Goal: Task Accomplishment & Management: Manage account settings

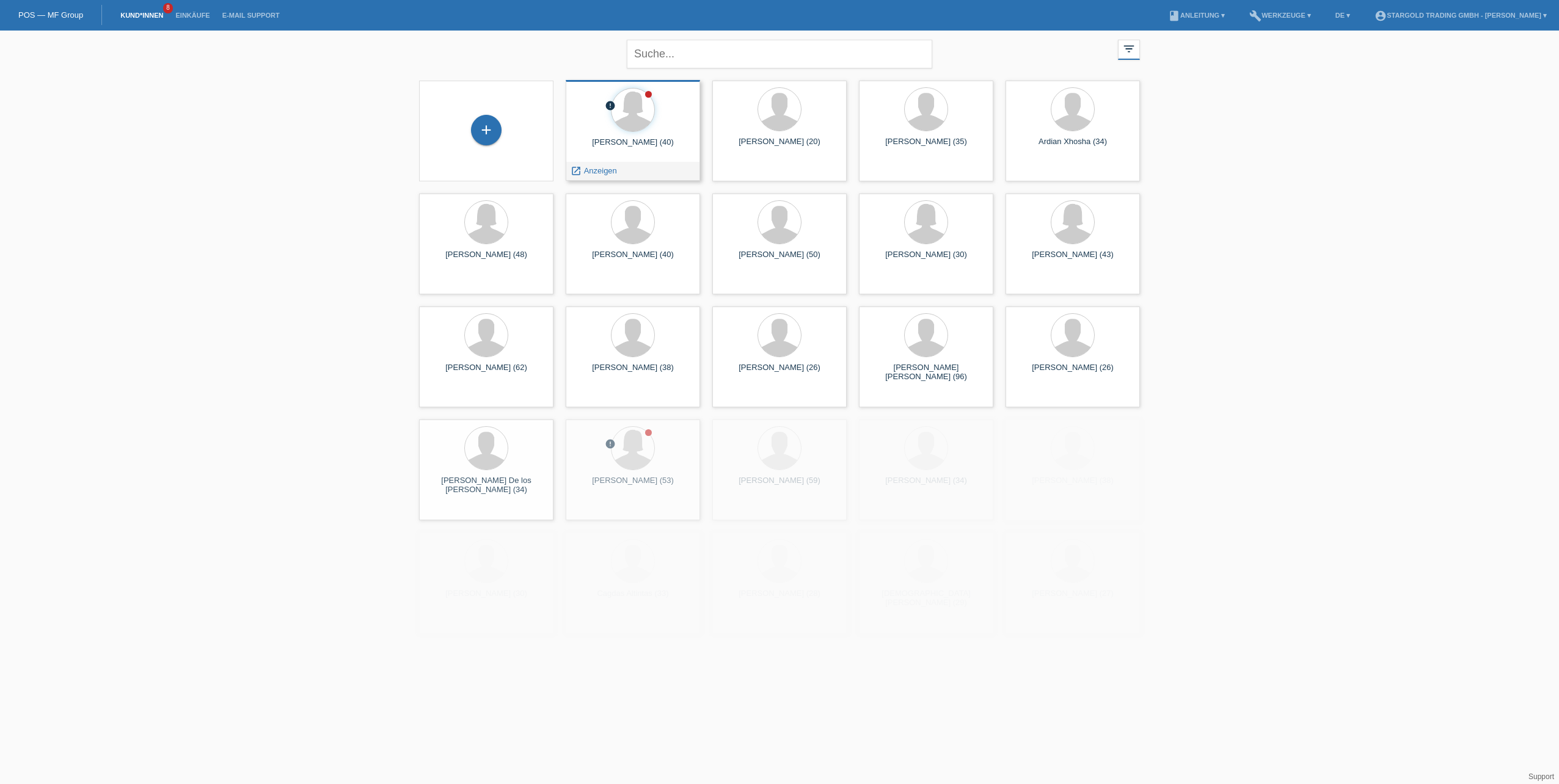
click at [660, 154] on div "Juliana Linares araujo (40)" at bounding box center [632, 147] width 115 height 20
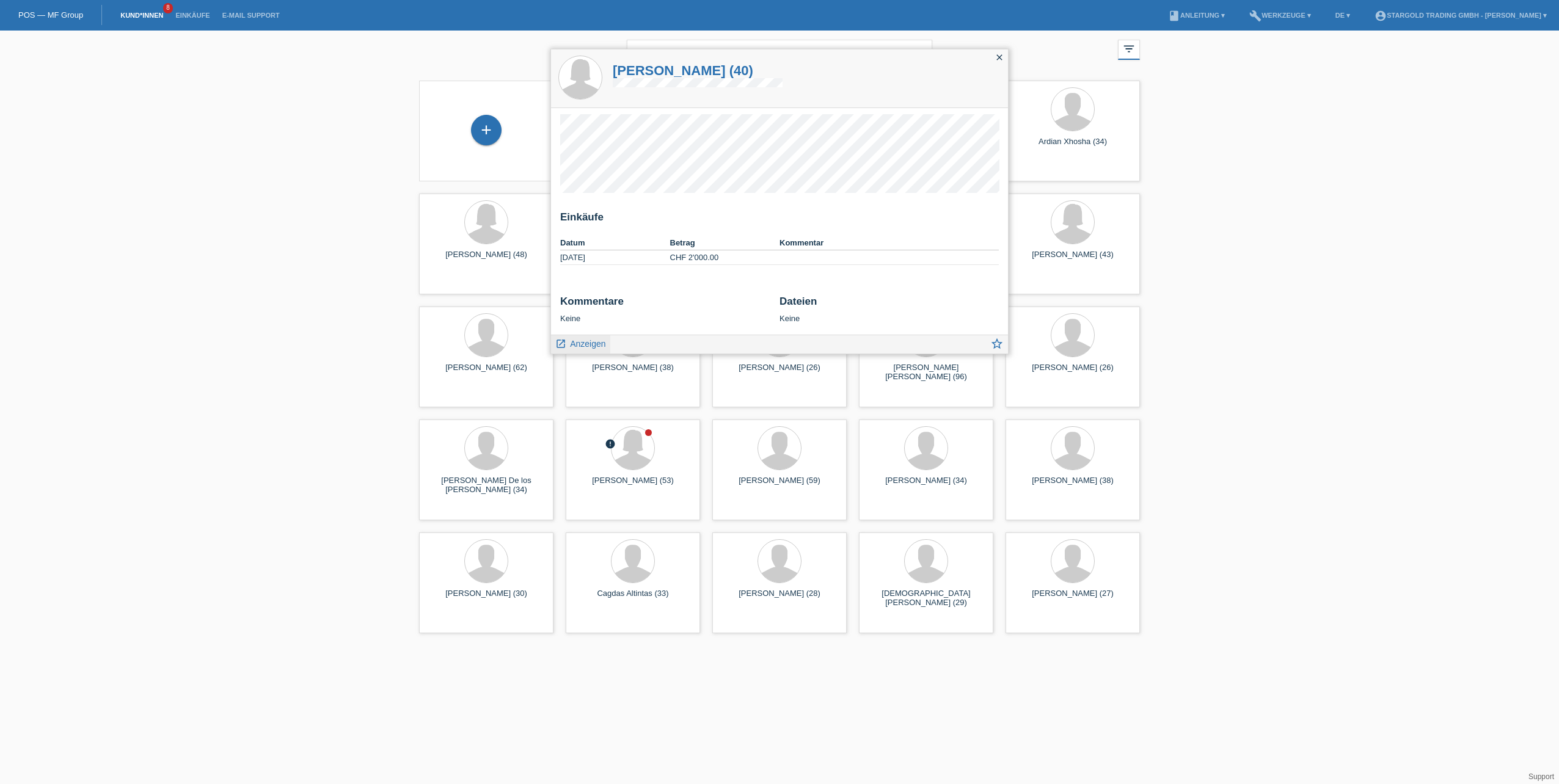
click at [594, 340] on span "Anzeigen" at bounding box center [588, 343] width 35 height 9
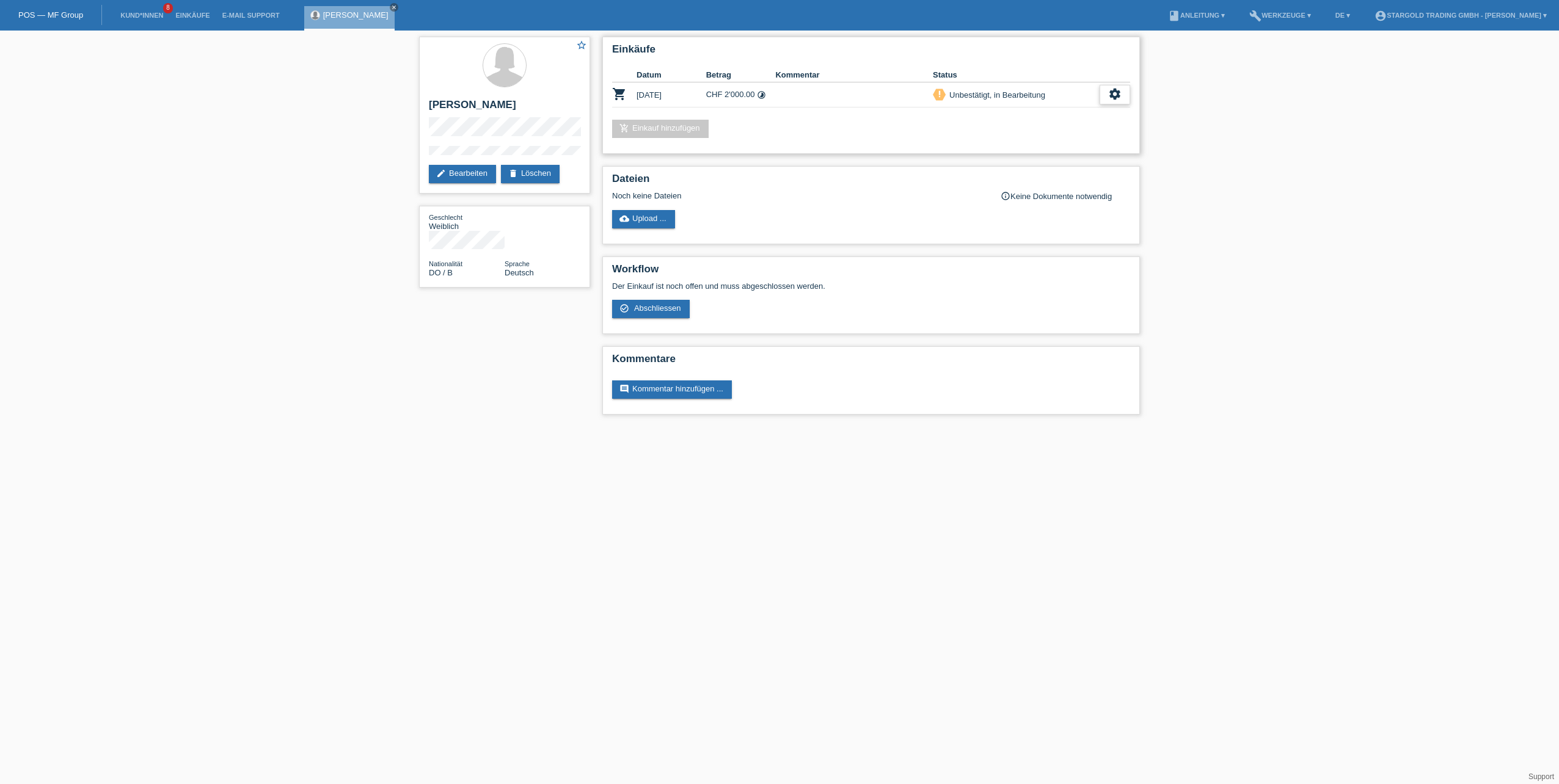
click at [1120, 94] on icon "settings" at bounding box center [1116, 94] width 14 height 14
click at [1052, 150] on div "check_circle_outline Abschliessen" at bounding box center [1072, 150] width 197 height 18
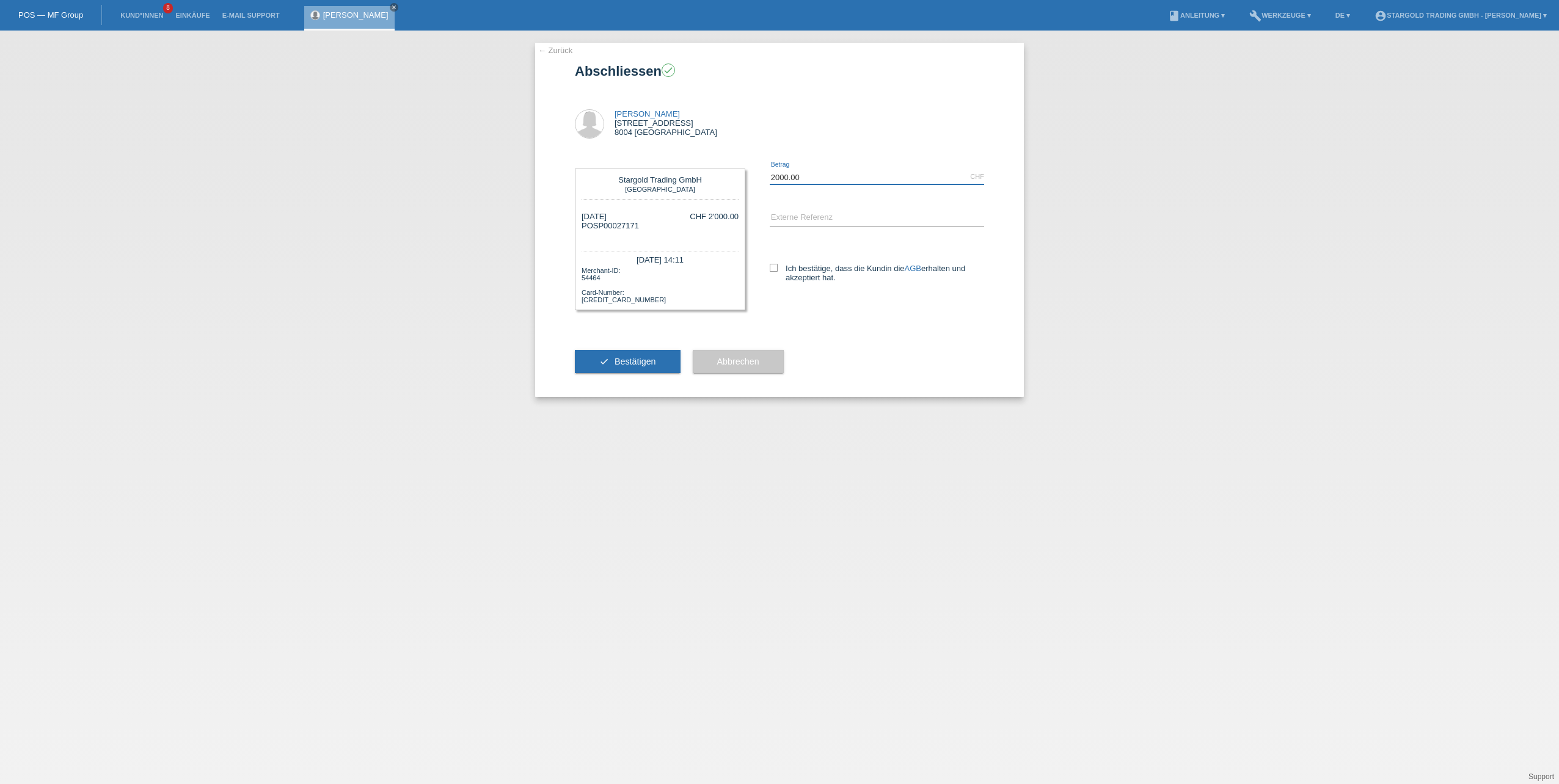
click at [814, 177] on input "2000.00" at bounding box center [877, 177] width 215 height 16
click at [814, 177] on input "17" at bounding box center [877, 177] width 215 height 16
type input "1710.00"
click at [816, 217] on input "text" at bounding box center [877, 218] width 215 height 16
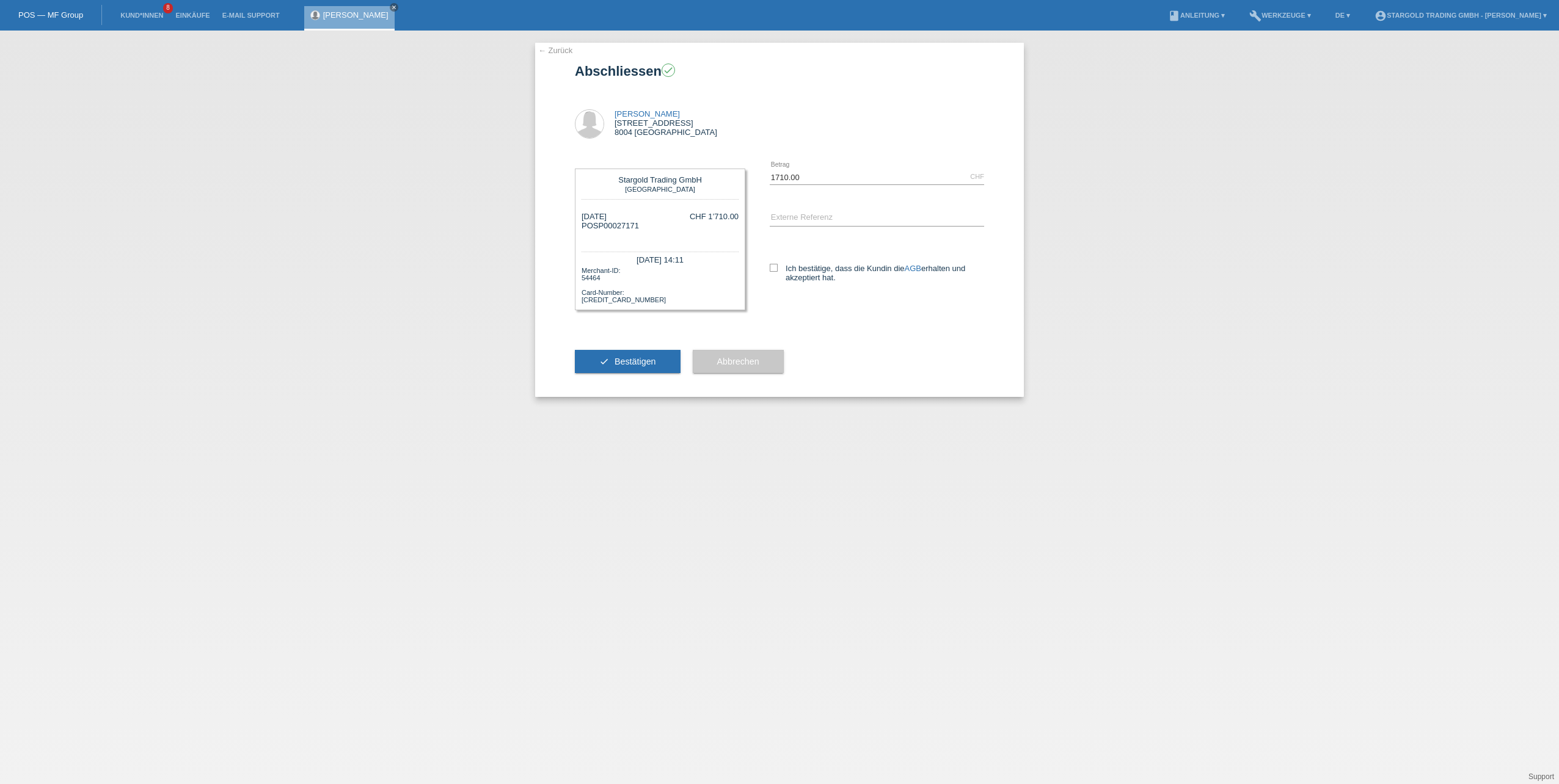
click at [1035, 217] on div "← Zurück Abschliessen check Juliana Linares araujo Badenerstrasse 291 8004 Züri…" at bounding box center [779, 407] width 1559 height 754
click at [798, 279] on label "Ich bestätige, dass die Kundin die AGB erhalten und akzeptiert hat." at bounding box center [877, 273] width 215 height 18
click at [778, 272] on input "Ich bestätige, dass die Kundin die AGB erhalten und akzeptiert hat." at bounding box center [773, 267] width 8 height 8
checkbox input "true"
click at [629, 363] on span "Bestätigen" at bounding box center [635, 361] width 41 height 9
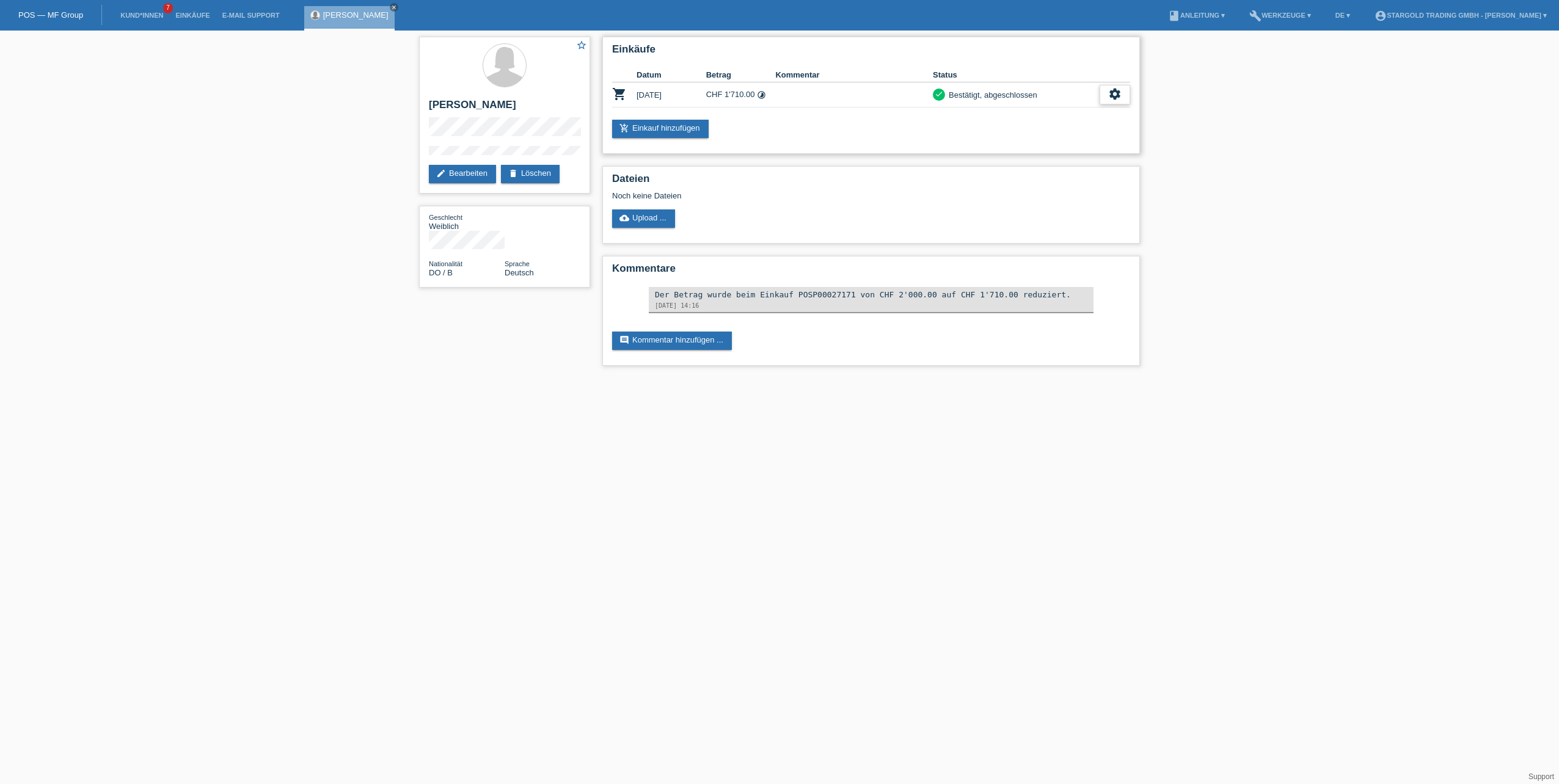
click at [1111, 93] on icon "settings" at bounding box center [1116, 94] width 14 height 14
click at [1128, 93] on div "settings" at bounding box center [1115, 94] width 30 height 20
click at [1044, 167] on span "Stornierung hinzufügen..." at bounding box center [1031, 167] width 92 height 15
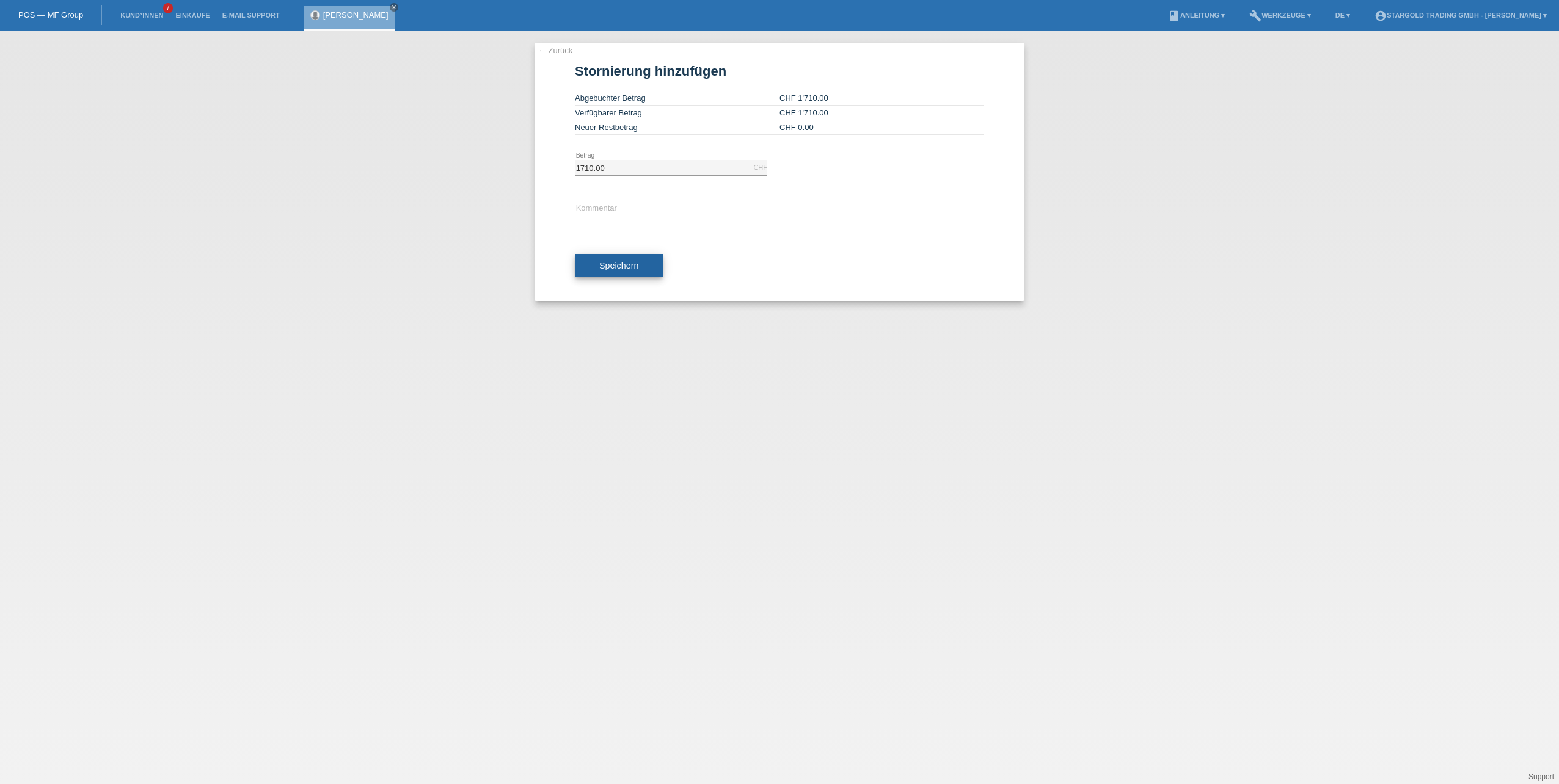
click at [632, 263] on span "Speichern" at bounding box center [619, 265] width 39 height 9
click at [647, 196] on div "error Kommentar Bitte geben Sie ein Kommentar ein" at bounding box center [670, 213] width 192 height 48
click at [648, 199] on div "error Kommentar Bitte geben Sie ein Kommentar ein" at bounding box center [670, 213] width 192 height 48
click at [648, 202] on input "text" at bounding box center [670, 210] width 192 height 16
type input "Falsch"
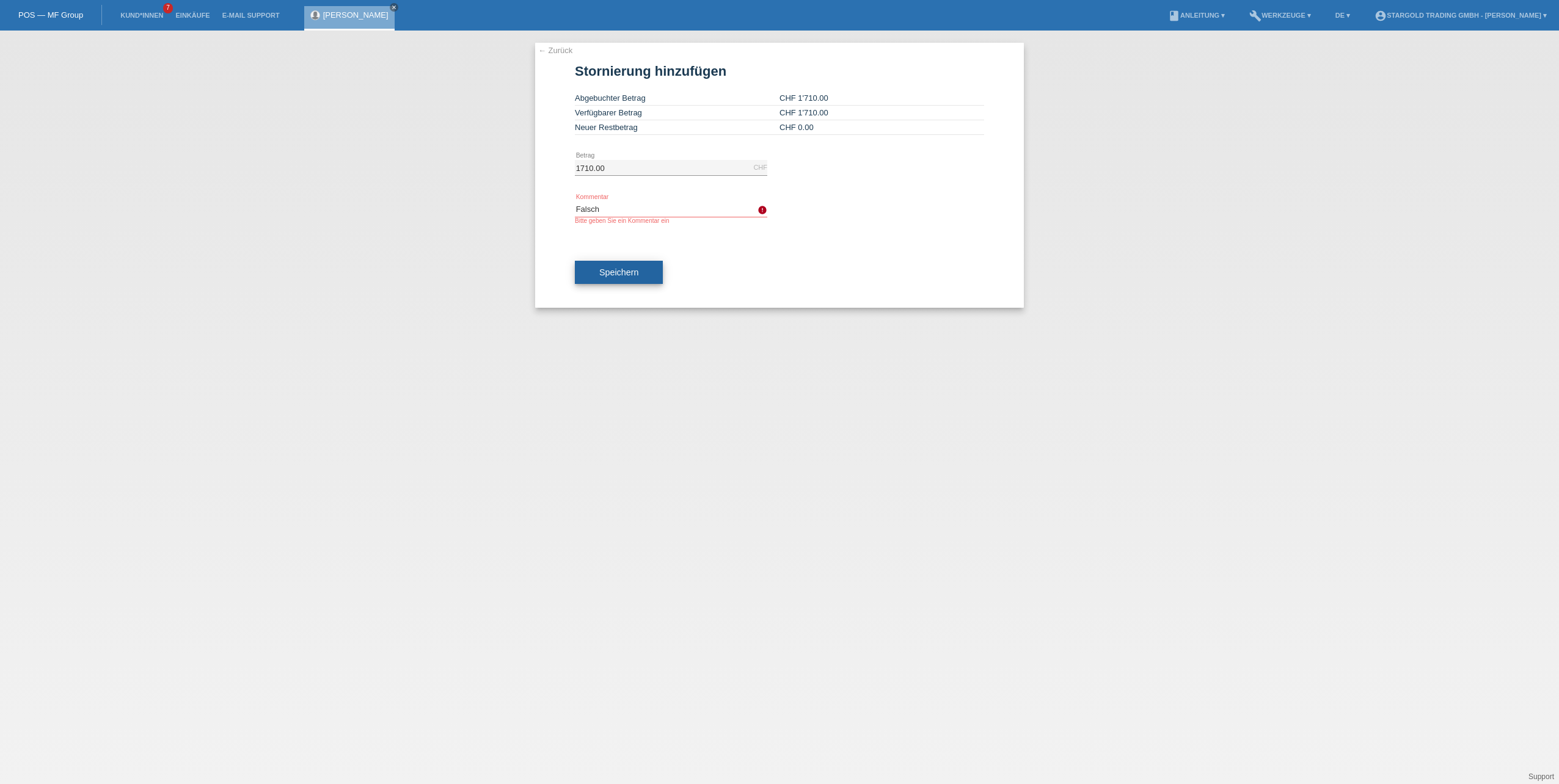
click at [636, 278] on button "Speichern" at bounding box center [619, 272] width 88 height 23
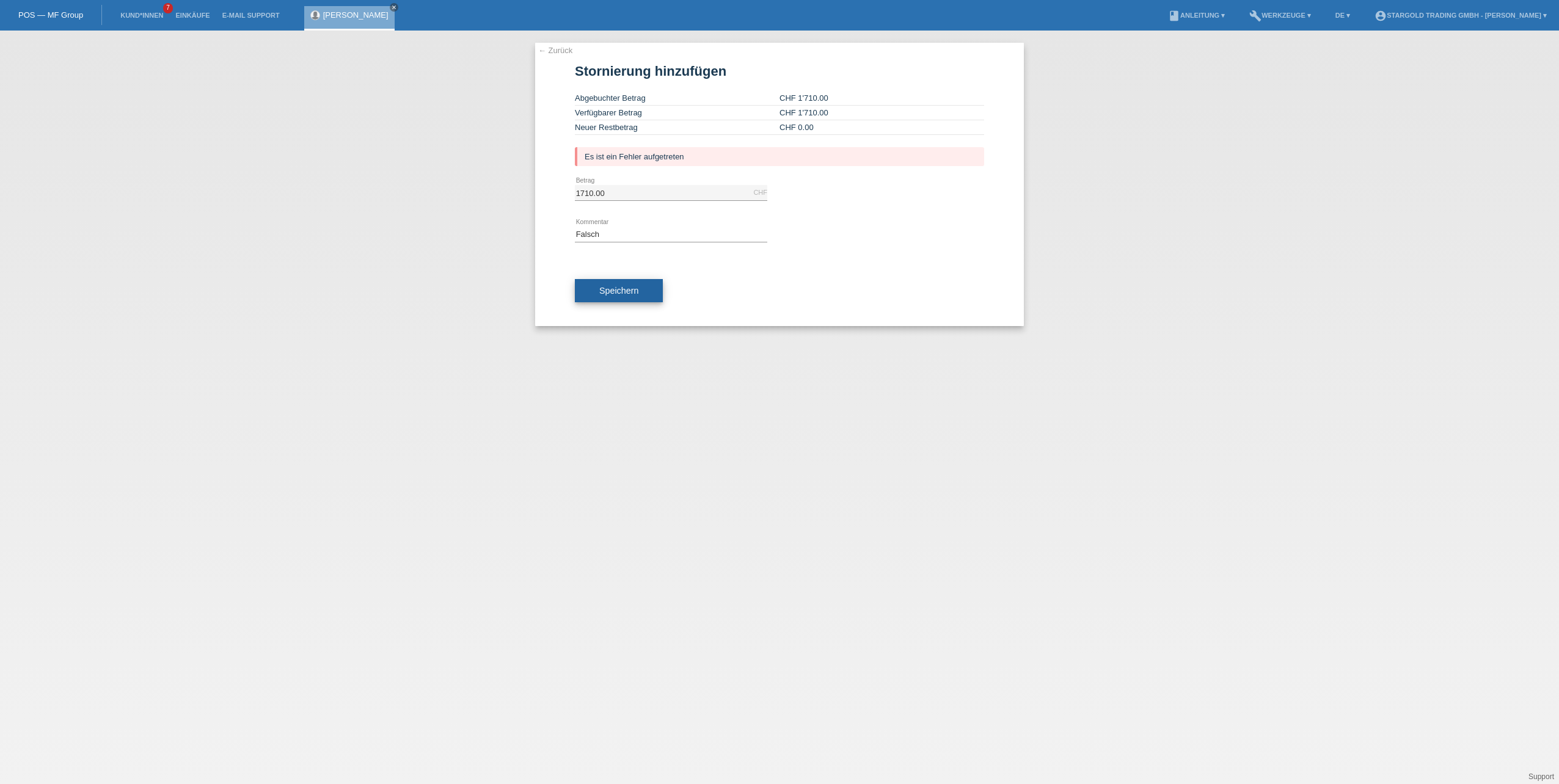
click at [628, 281] on button "Speichern" at bounding box center [619, 291] width 88 height 23
click at [627, 167] on form "Stornierung hinzufügen Abgebuchter Betrag CHF 1'710.00 Verfügbarer Betrag CHF 1…" at bounding box center [779, 195] width 409 height 262
click at [625, 229] on input "Falsch" at bounding box center [670, 235] width 192 height 16
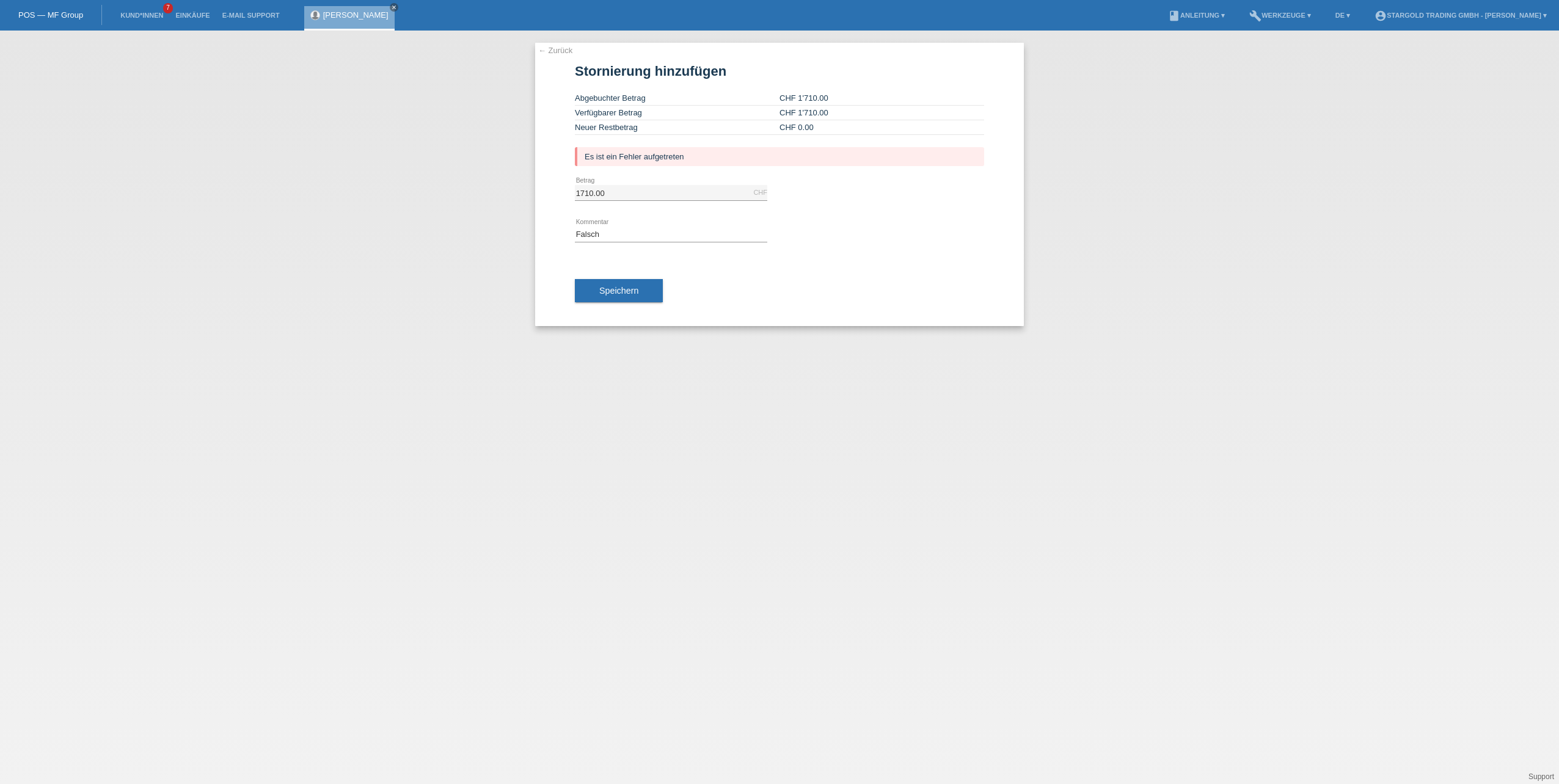
click at [544, 45] on div "← Zurück Stornierung hinzufügen Abgebuchter Betrag CHF 1'710.00 Verfügbarer Bet…" at bounding box center [779, 185] width 489 height 284
click at [544, 47] on link "← Zurück" at bounding box center [556, 50] width 35 height 9
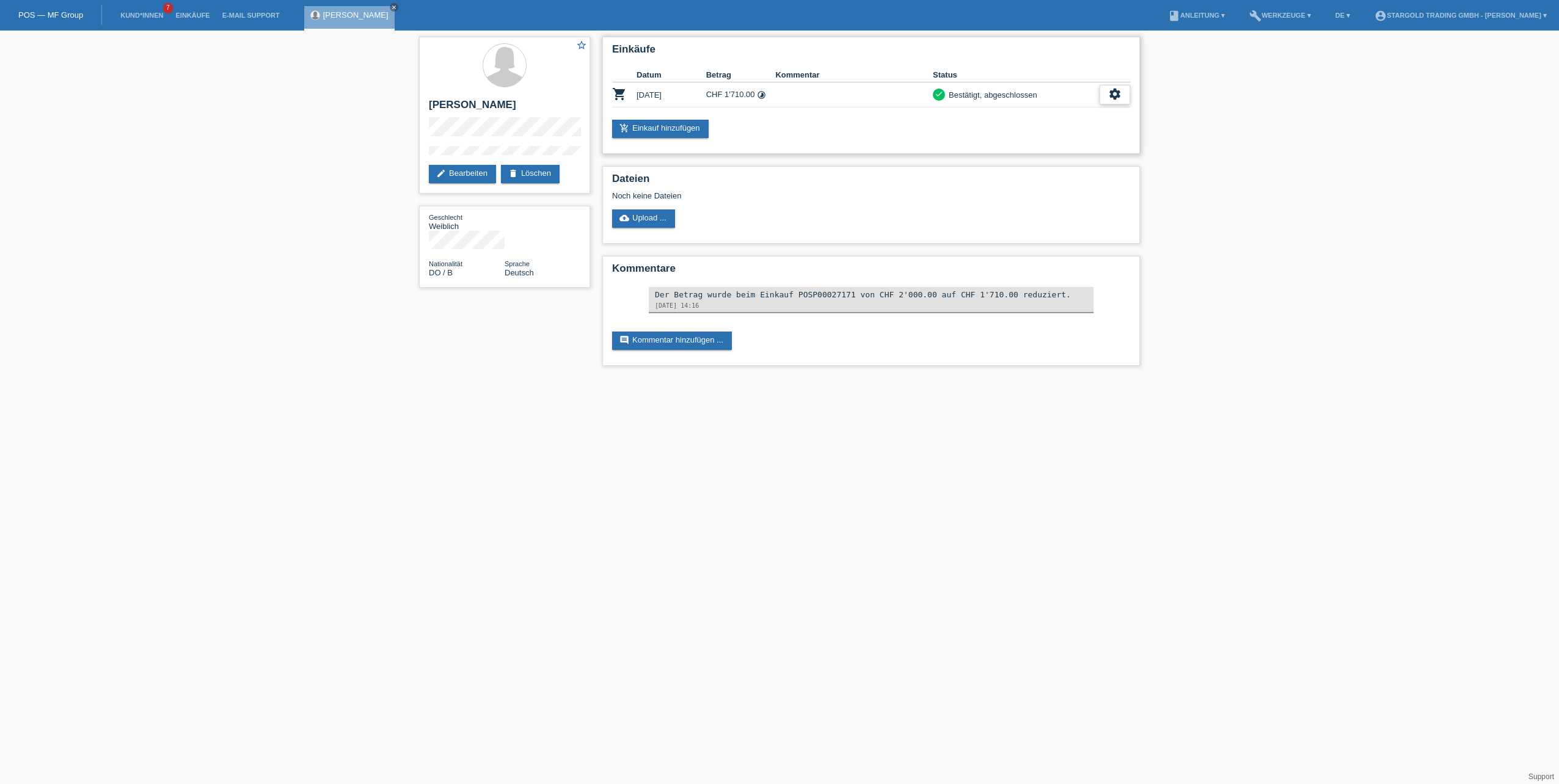
click at [1122, 94] on div "settings" at bounding box center [1115, 94] width 30 height 20
click at [1051, 168] on span "Stornierung hinzufügen..." at bounding box center [1031, 167] width 92 height 15
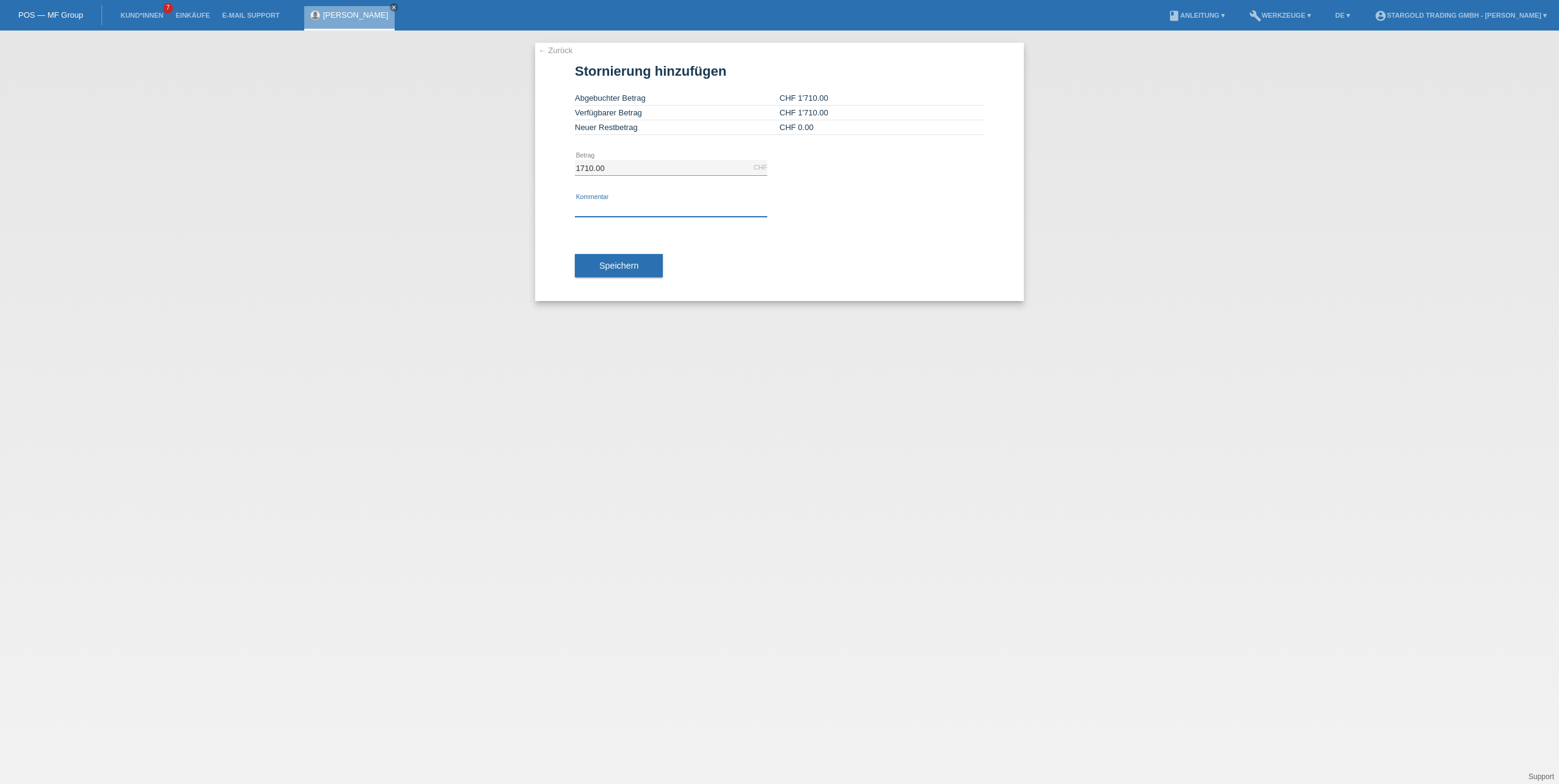
click at [646, 206] on input "text" at bounding box center [670, 210] width 192 height 16
type input "löschen"
click at [624, 259] on button "Speichern" at bounding box center [619, 266] width 88 height 23
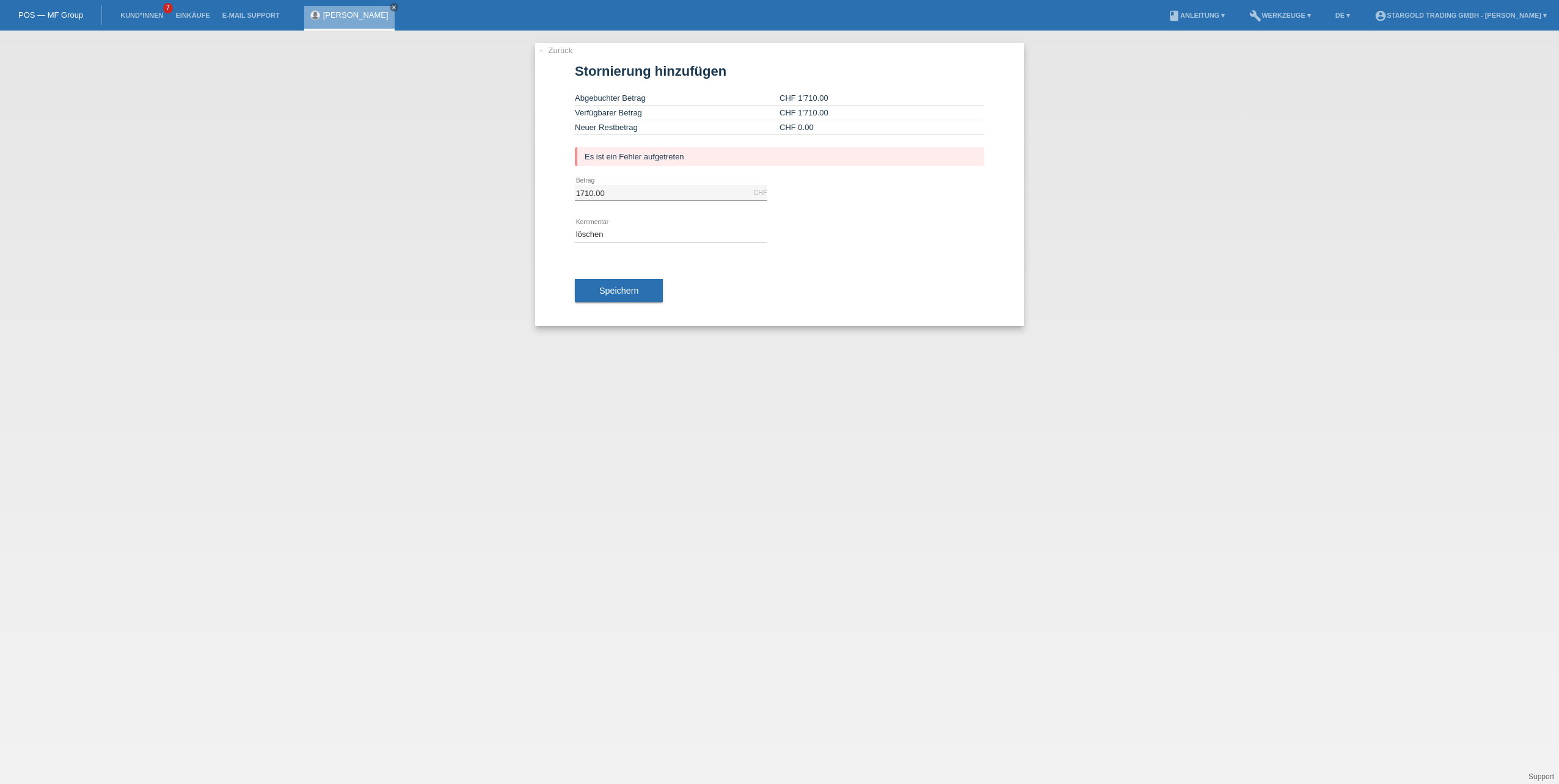
click at [550, 51] on link "← Zurück" at bounding box center [556, 50] width 35 height 9
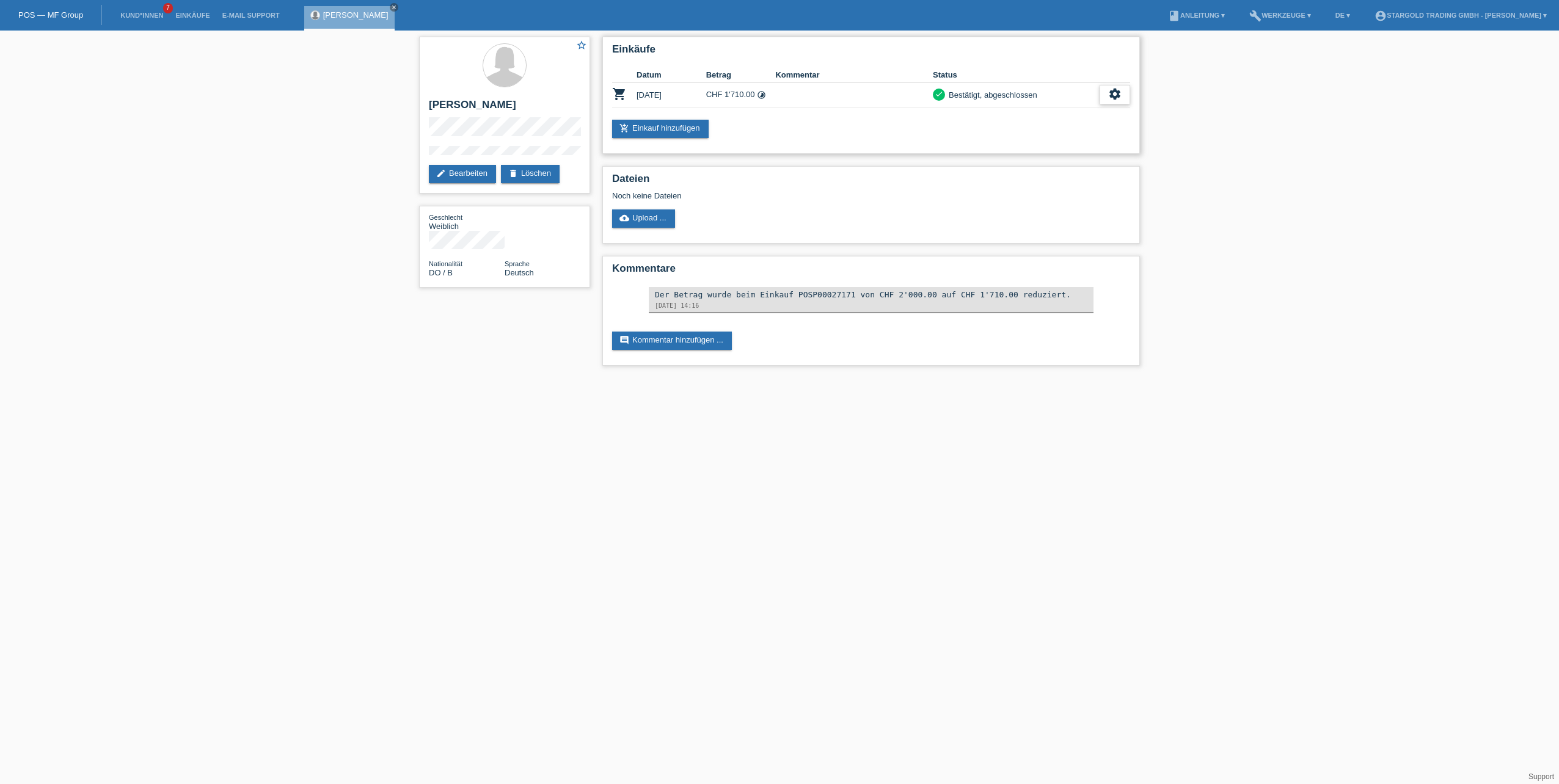
click at [1117, 98] on icon "settings" at bounding box center [1116, 94] width 14 height 14
click at [1065, 132] on icon "get_app" at bounding box center [1065, 131] width 12 height 12
click at [1120, 93] on icon "settings" at bounding box center [1116, 94] width 14 height 14
click at [1117, 94] on icon "settings" at bounding box center [1116, 94] width 14 height 14
click at [1092, 147] on span "Finanzierungsdetails herunterladen" at bounding box center [1049, 149] width 128 height 15
